Goal: Find specific page/section: Find specific page/section

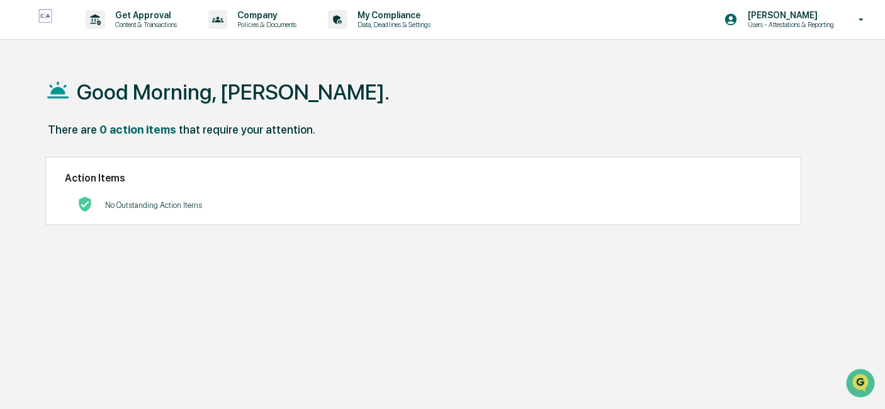
click at [155, 25] on p "Content & Transactions" at bounding box center [144, 24] width 78 height 9
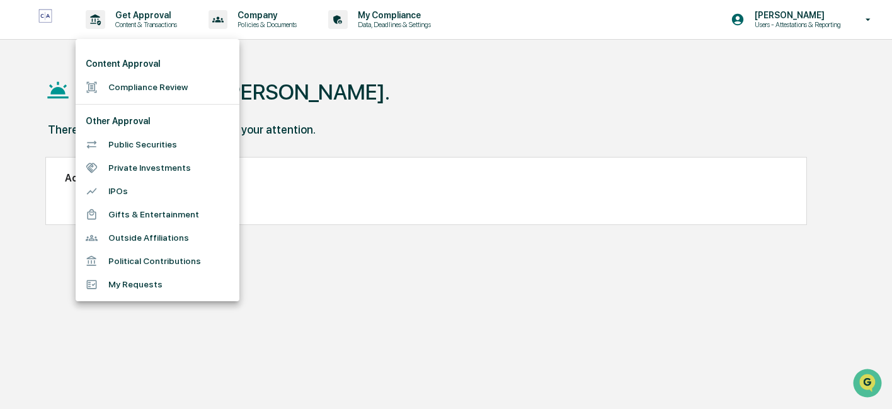
click at [164, 140] on li "Public Securities" at bounding box center [158, 144] width 164 height 23
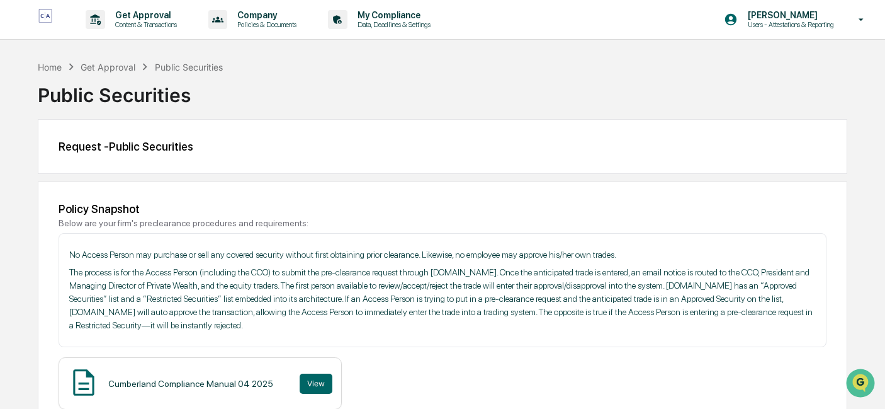
click at [366, 22] on p "Data, Deadlines & Settings" at bounding box center [392, 24] width 89 height 9
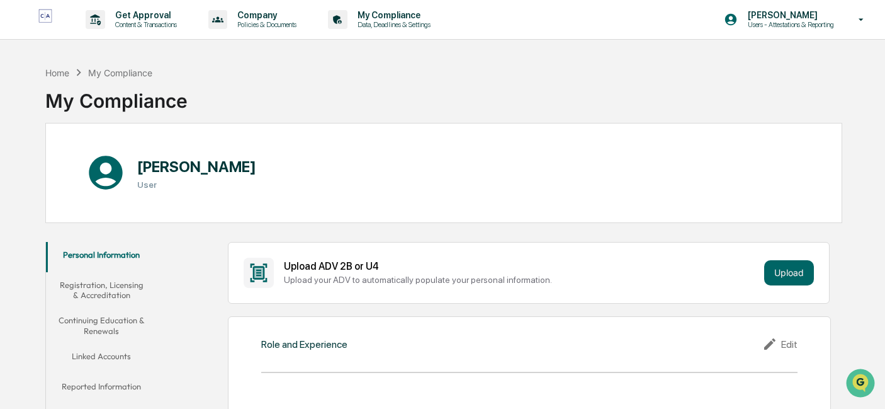
click at [156, 22] on p "Content & Transactions" at bounding box center [144, 24] width 78 height 9
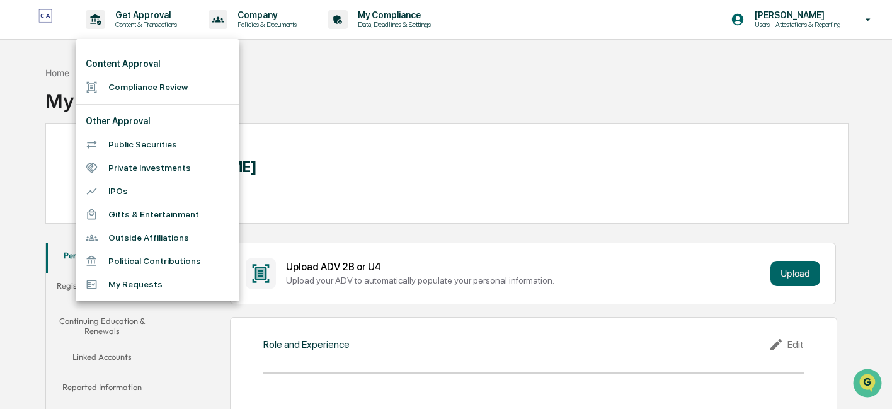
click at [152, 89] on li "Compliance Review" at bounding box center [158, 87] width 164 height 23
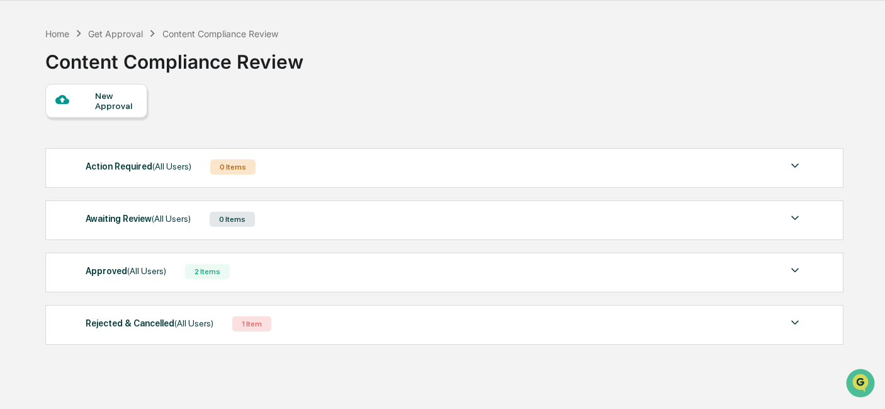
scroll to position [60, 0]
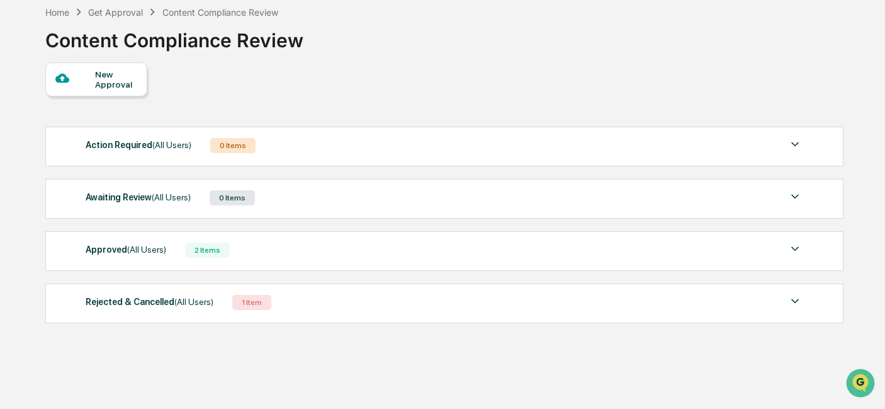
click at [168, 302] on div "Rejected & Cancelled (All Users)" at bounding box center [150, 301] width 128 height 16
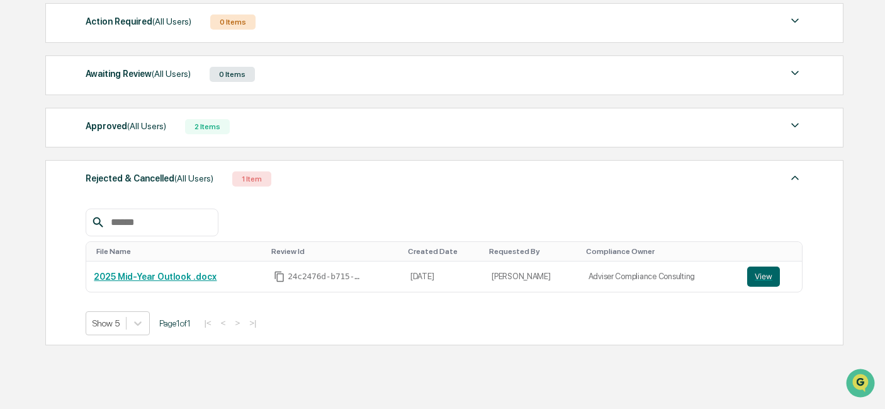
scroll to position [186, 0]
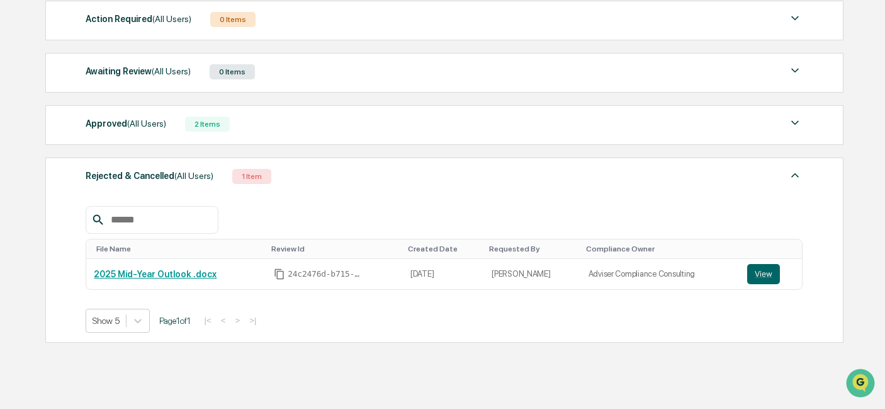
click at [794, 176] on img at bounding box center [795, 175] width 15 height 15
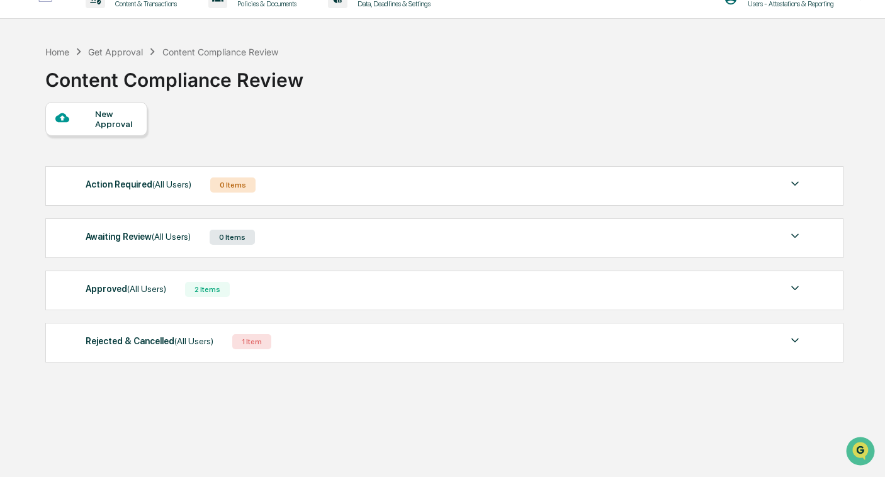
scroll to position [0, 0]
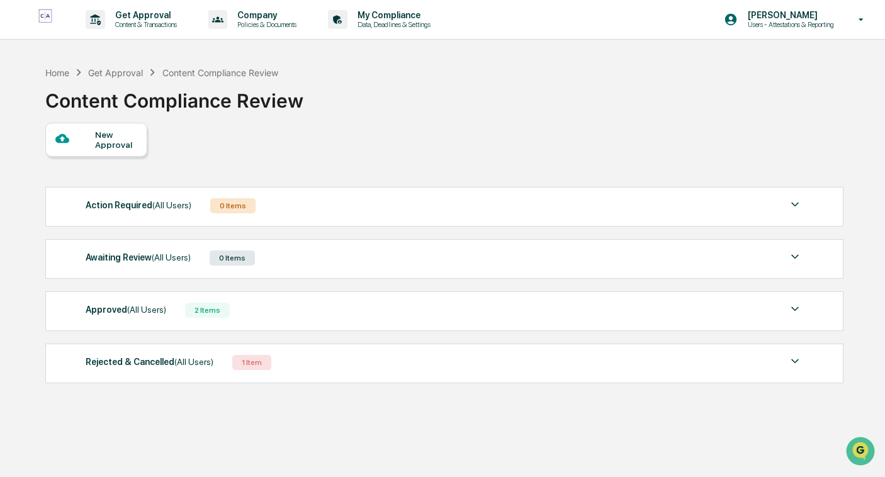
click at [852, 21] on icon at bounding box center [862, 20] width 22 height 12
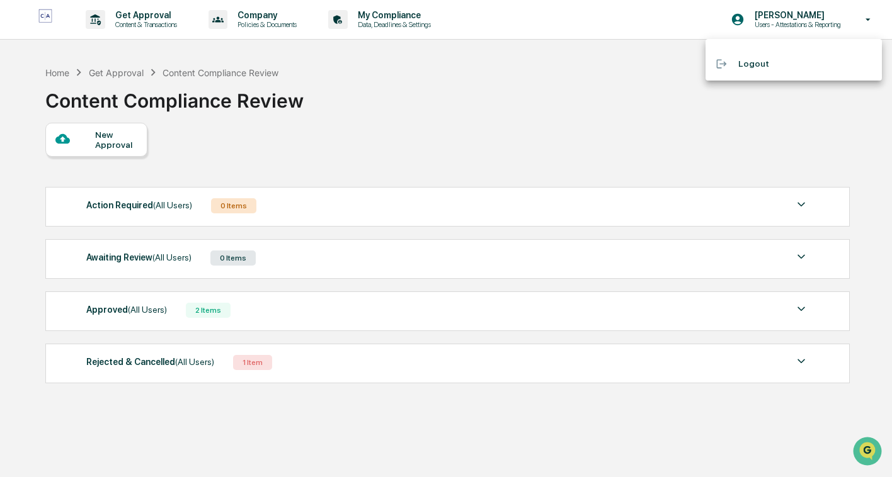
click at [255, 50] on div at bounding box center [446, 238] width 892 height 477
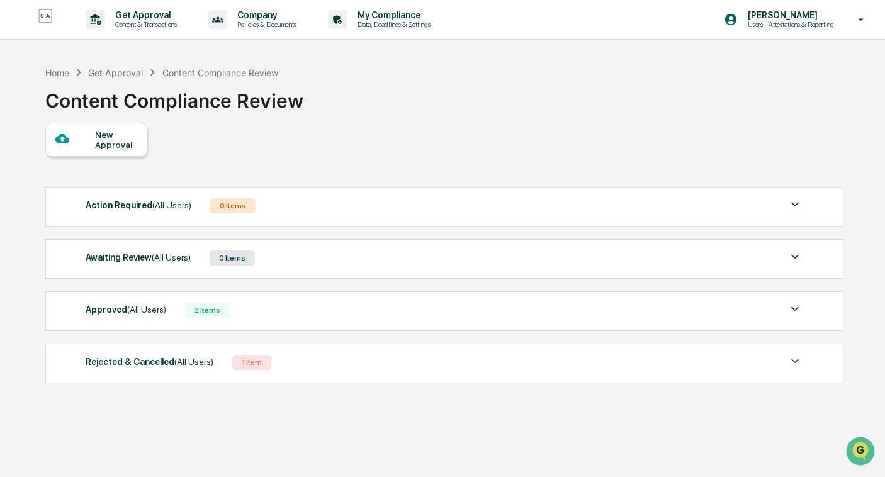
click at [142, 24] on p "Content & Transactions" at bounding box center [144, 24] width 78 height 9
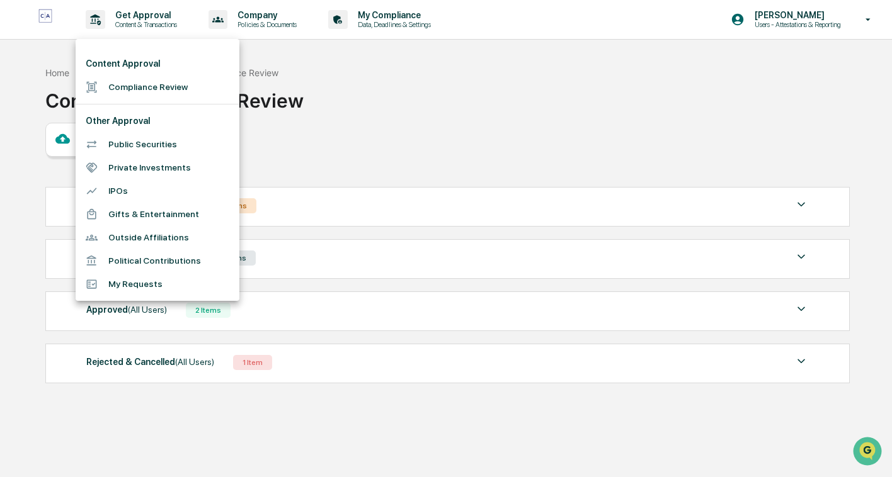
click at [142, 142] on li "Public Securities" at bounding box center [158, 144] width 164 height 23
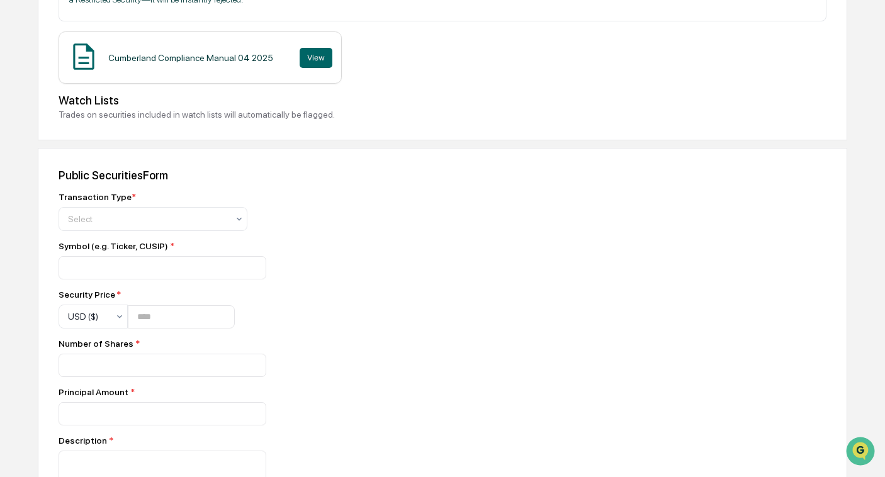
scroll to position [315, 0]
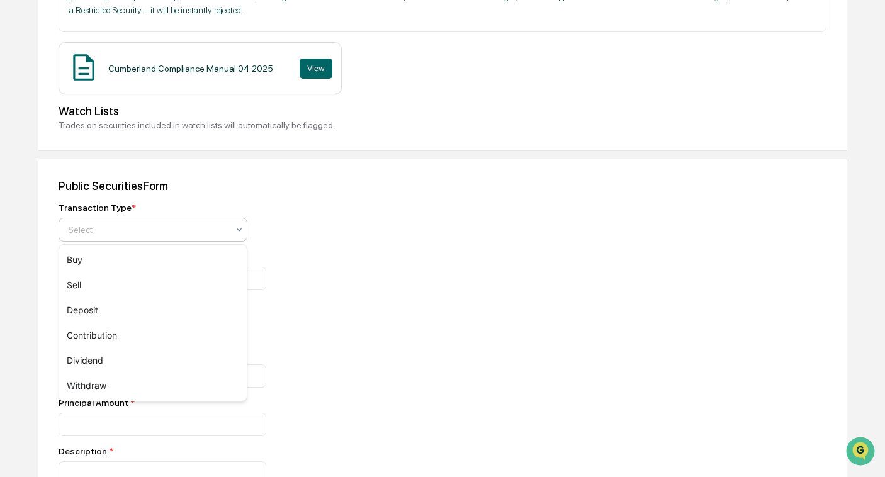
click at [220, 234] on div at bounding box center [148, 230] width 160 height 13
click at [201, 279] on div "Sell" at bounding box center [153, 285] width 188 height 25
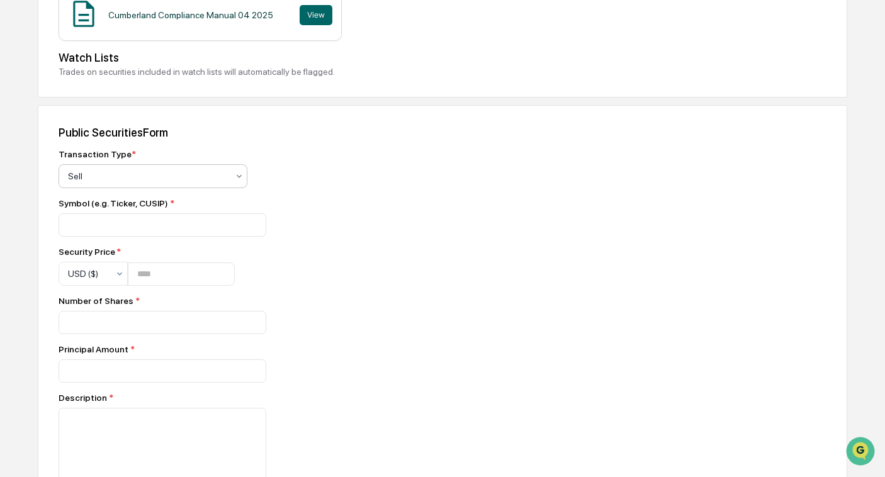
scroll to position [441, 0]
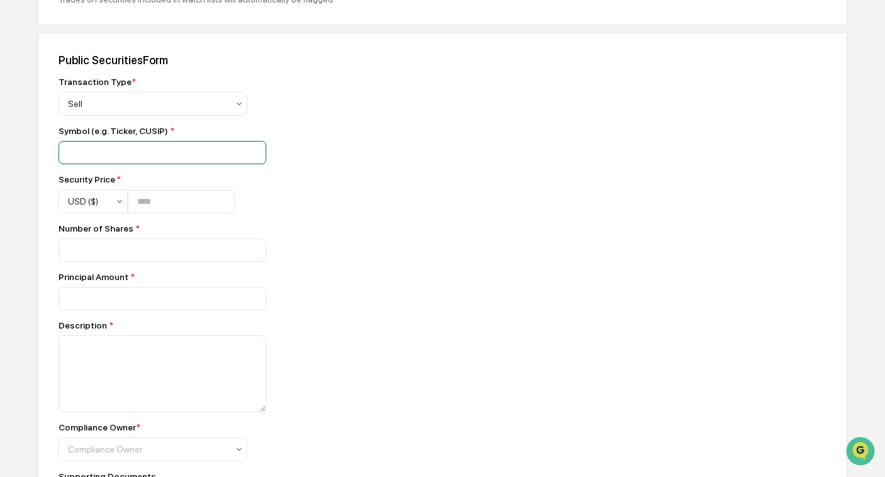
click at [201, 155] on input at bounding box center [163, 152] width 208 height 23
